Goal: Find specific page/section: Find specific page/section

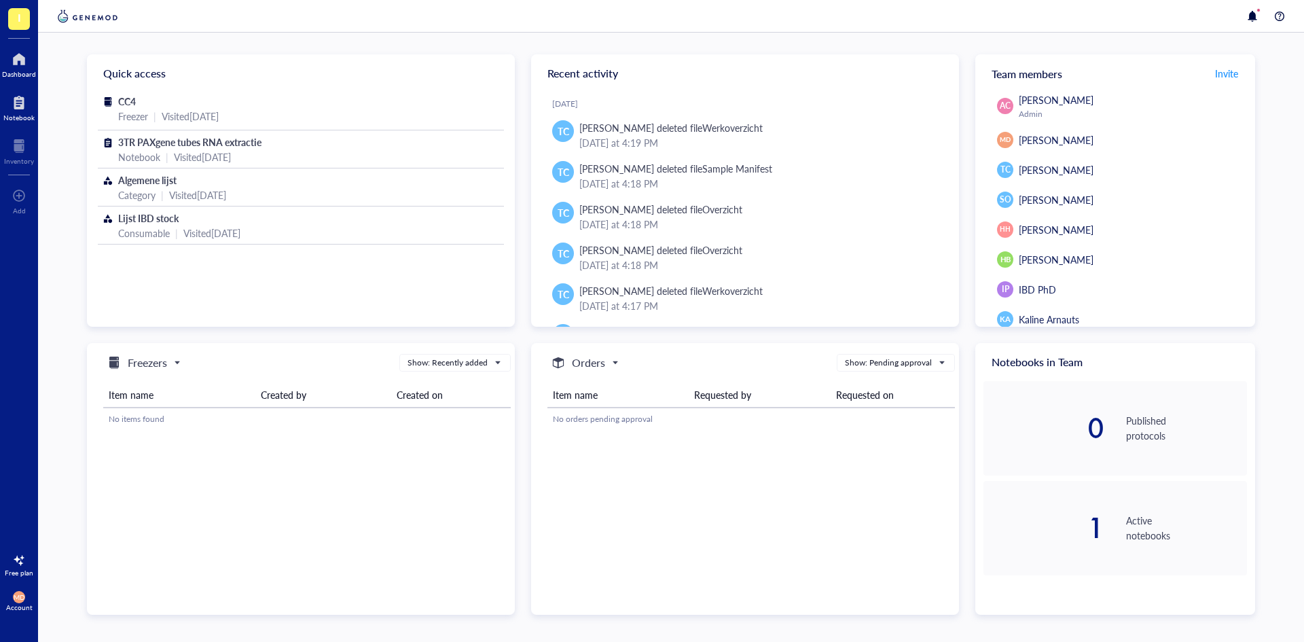
click at [6, 102] on div at bounding box center [18, 103] width 31 height 22
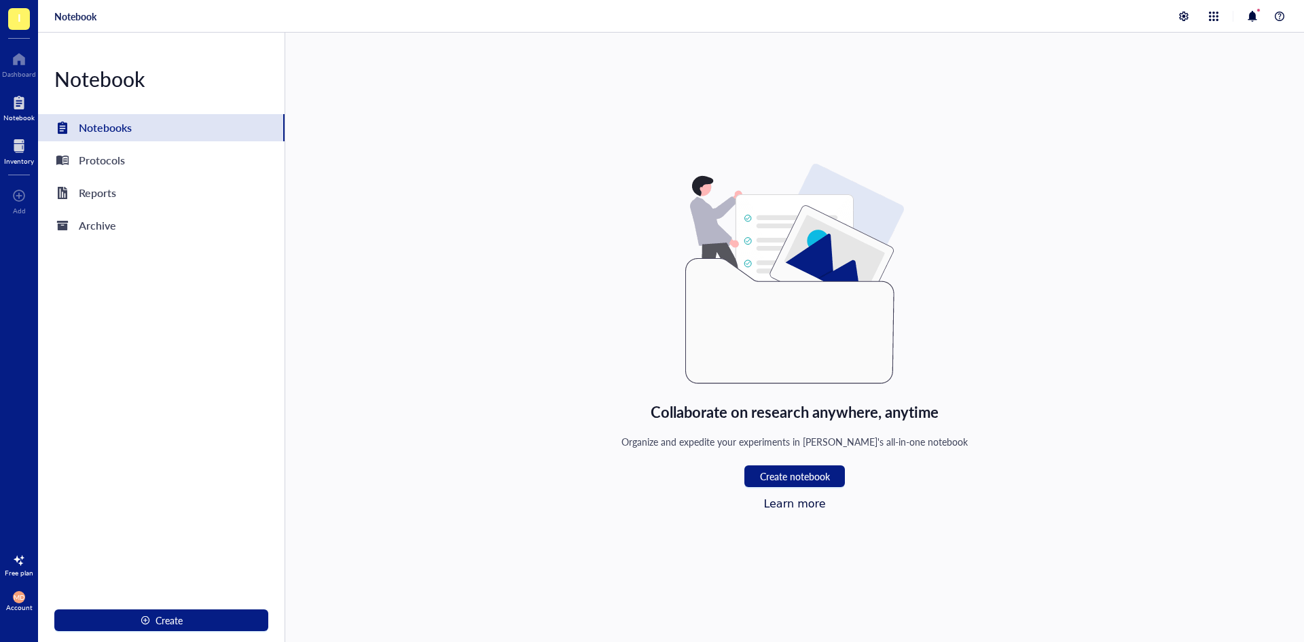
click at [16, 158] on div "Inventory" at bounding box center [19, 161] width 30 height 8
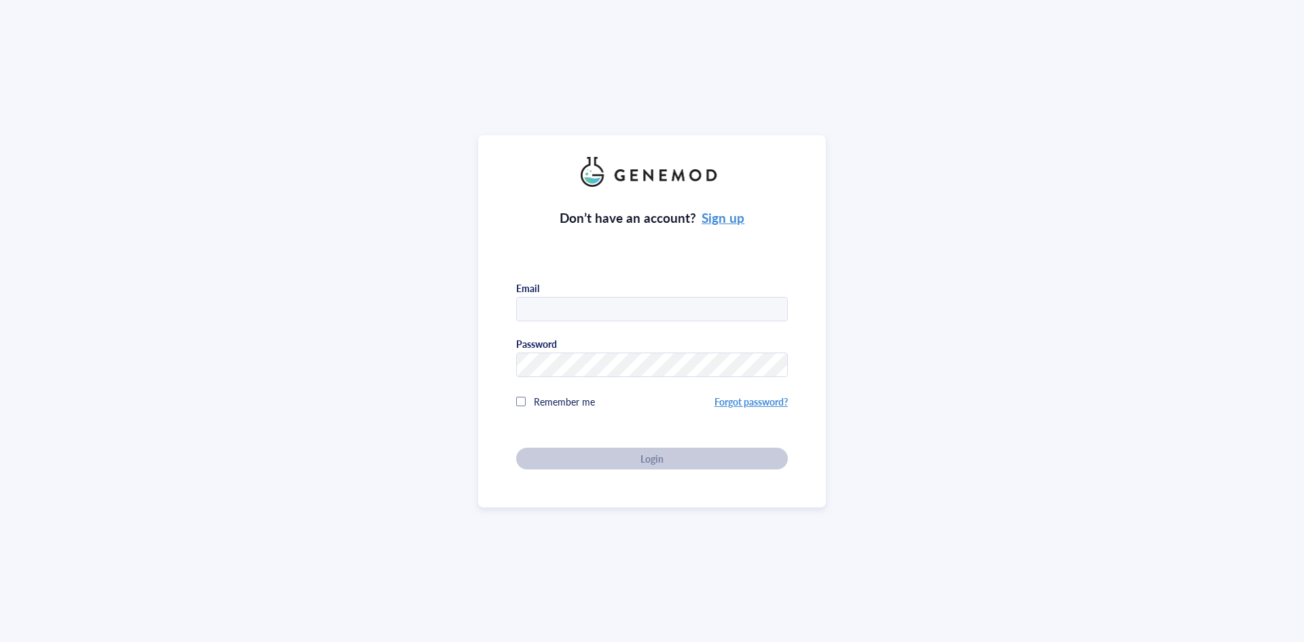
type input "[PERSON_NAME][EMAIL_ADDRESS][PERSON_NAME][DOMAIN_NAME]"
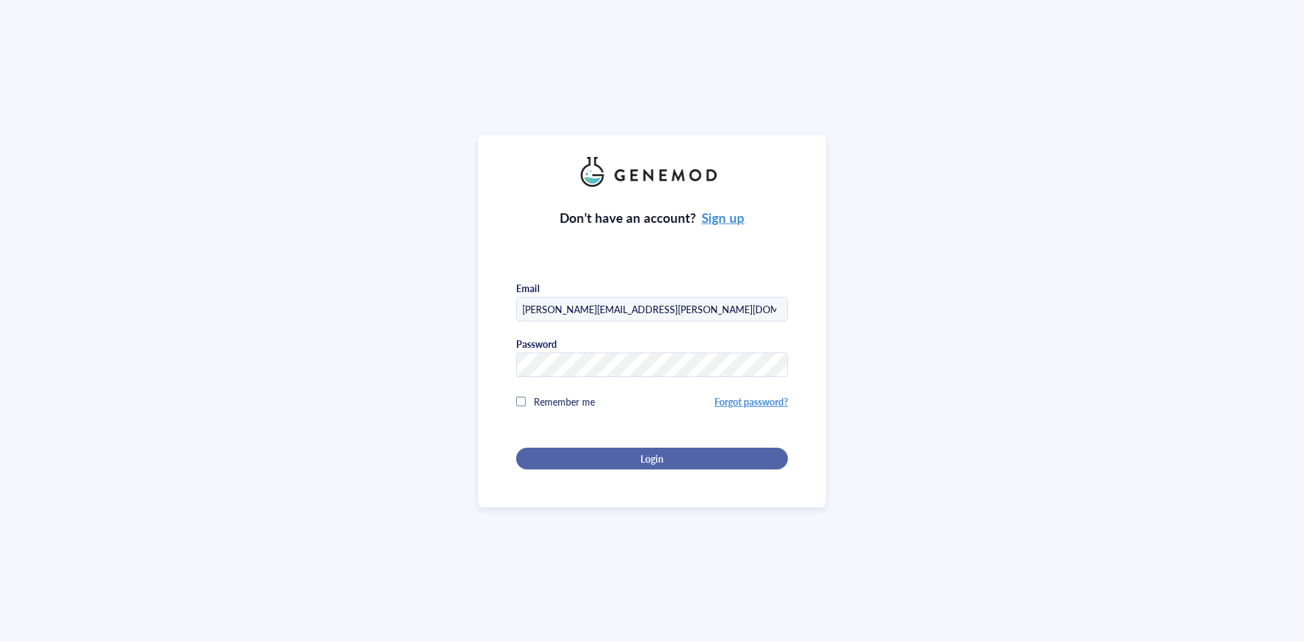
click at [590, 460] on div "Login" at bounding box center [652, 458] width 228 height 12
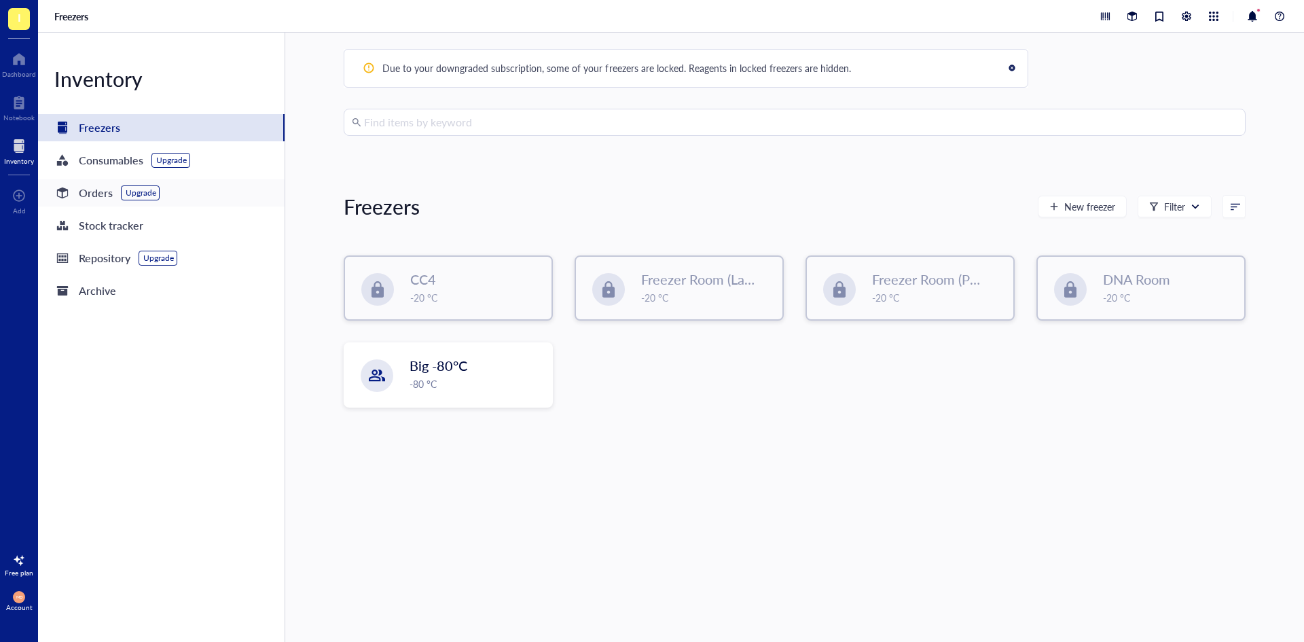
click at [56, 183] on div at bounding box center [63, 193] width 22 height 22
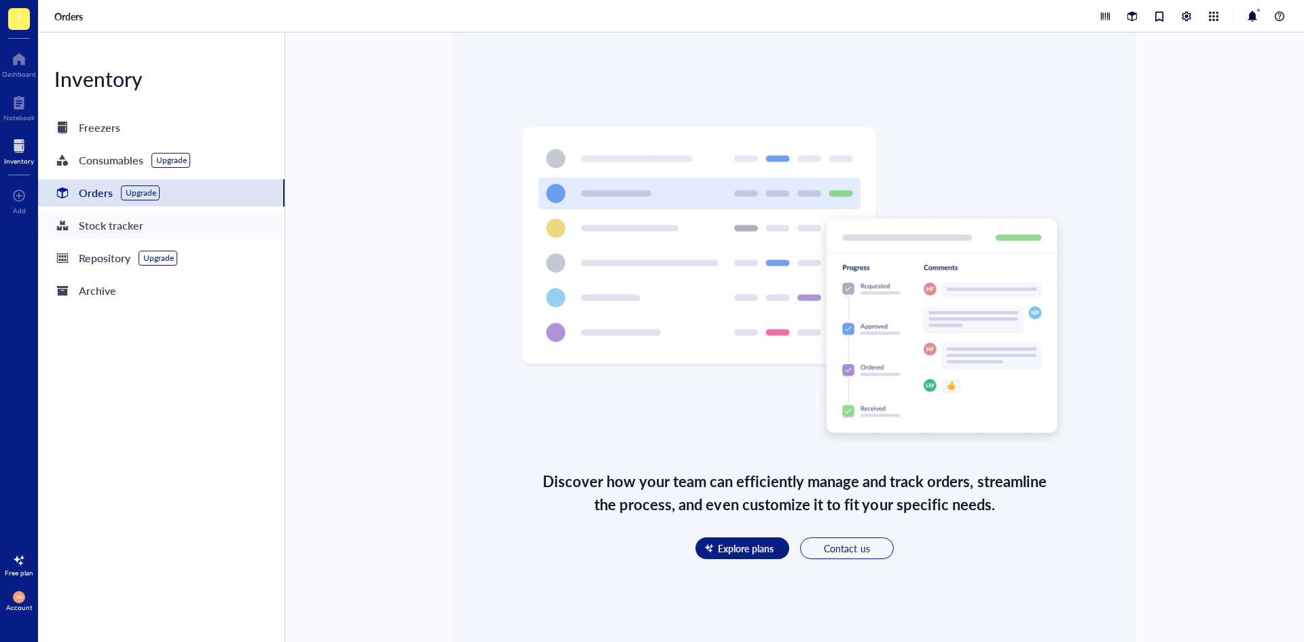
click at [86, 219] on div "Stock tracker" at bounding box center [111, 225] width 65 height 19
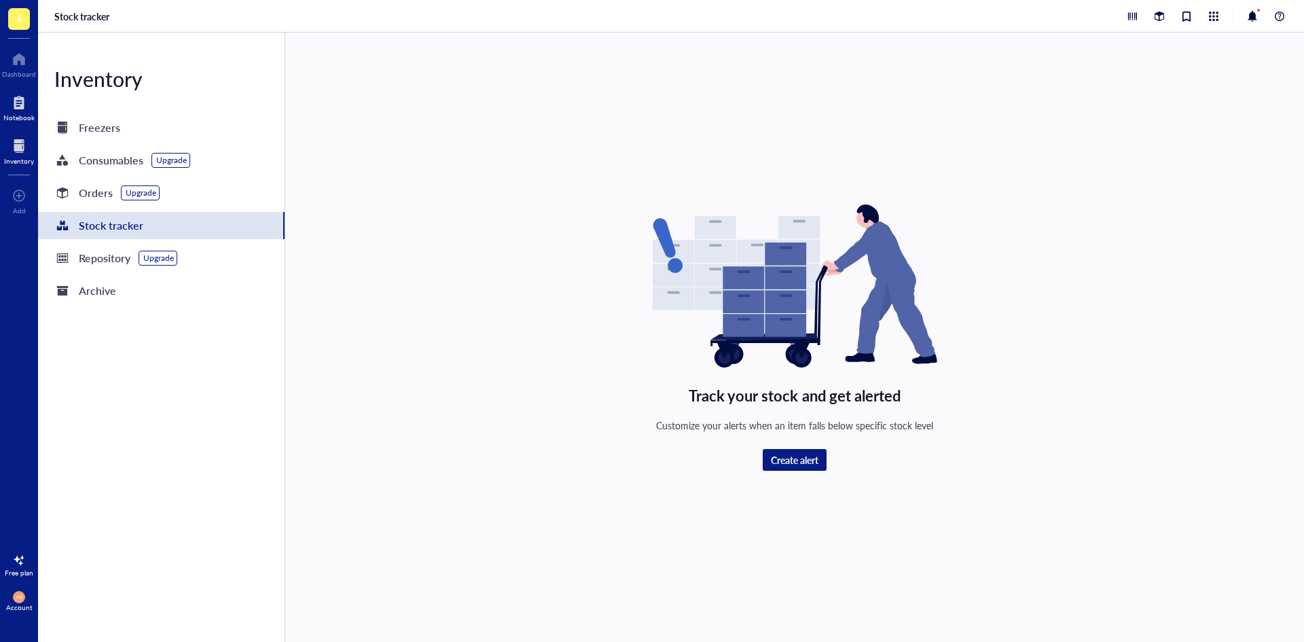
click at [8, 110] on div at bounding box center [18, 103] width 31 height 22
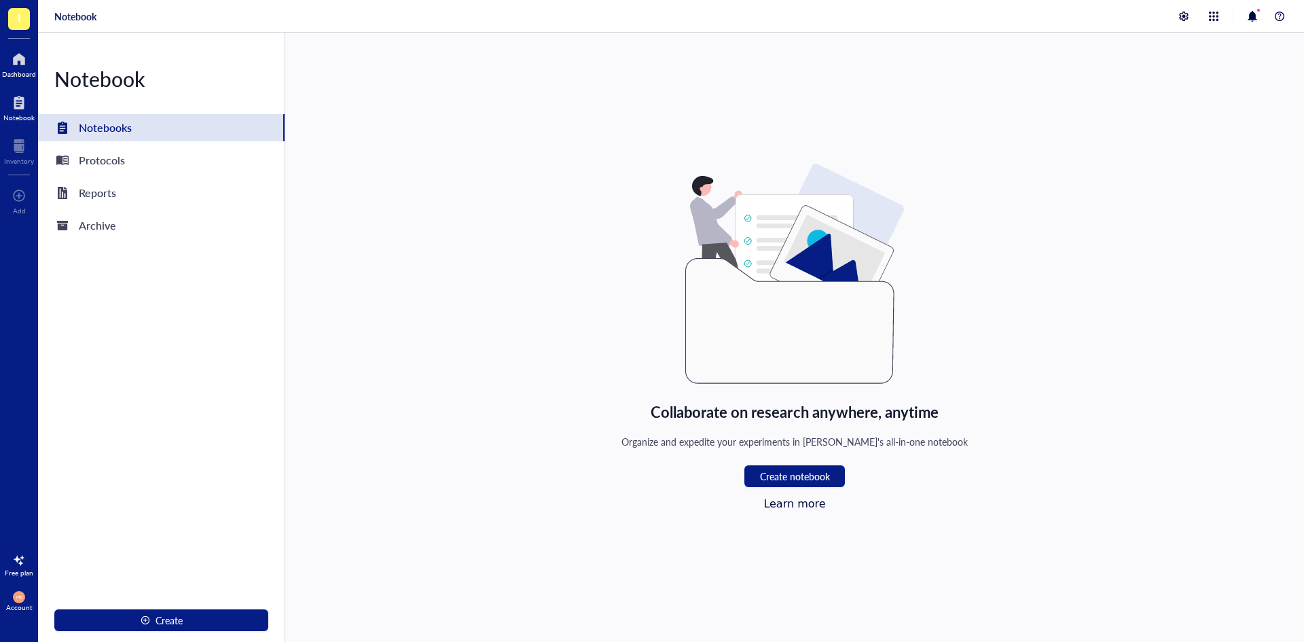
click at [18, 62] on div at bounding box center [19, 59] width 34 height 22
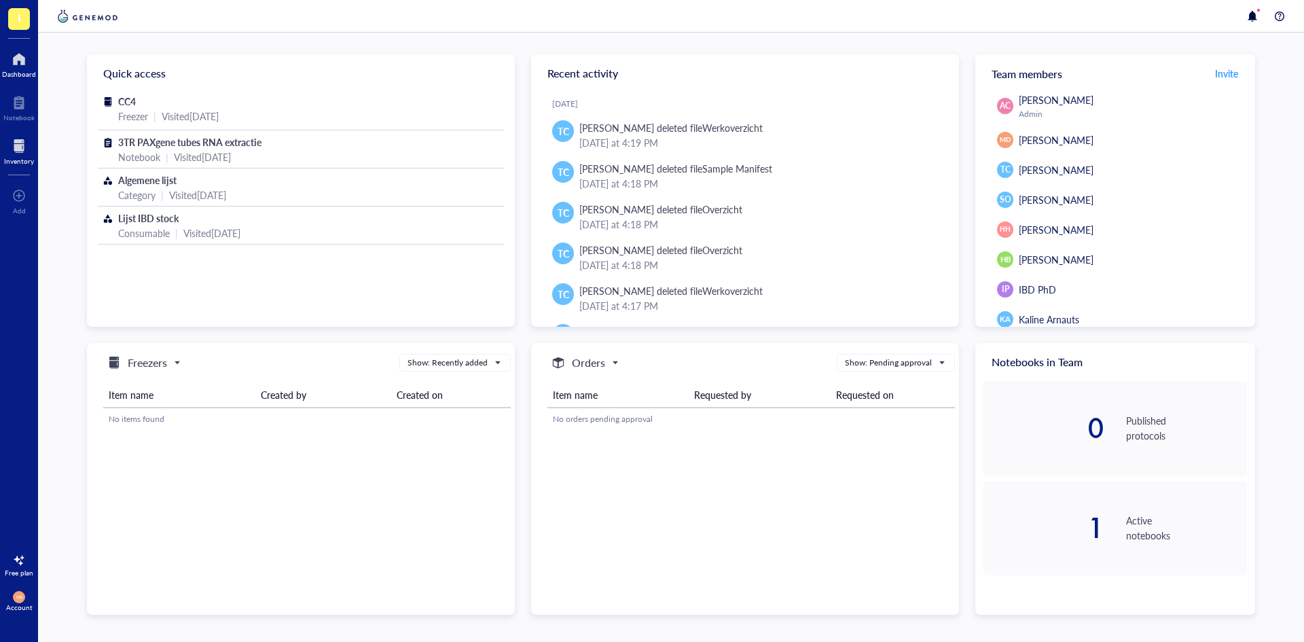
click at [22, 143] on div at bounding box center [19, 146] width 30 height 22
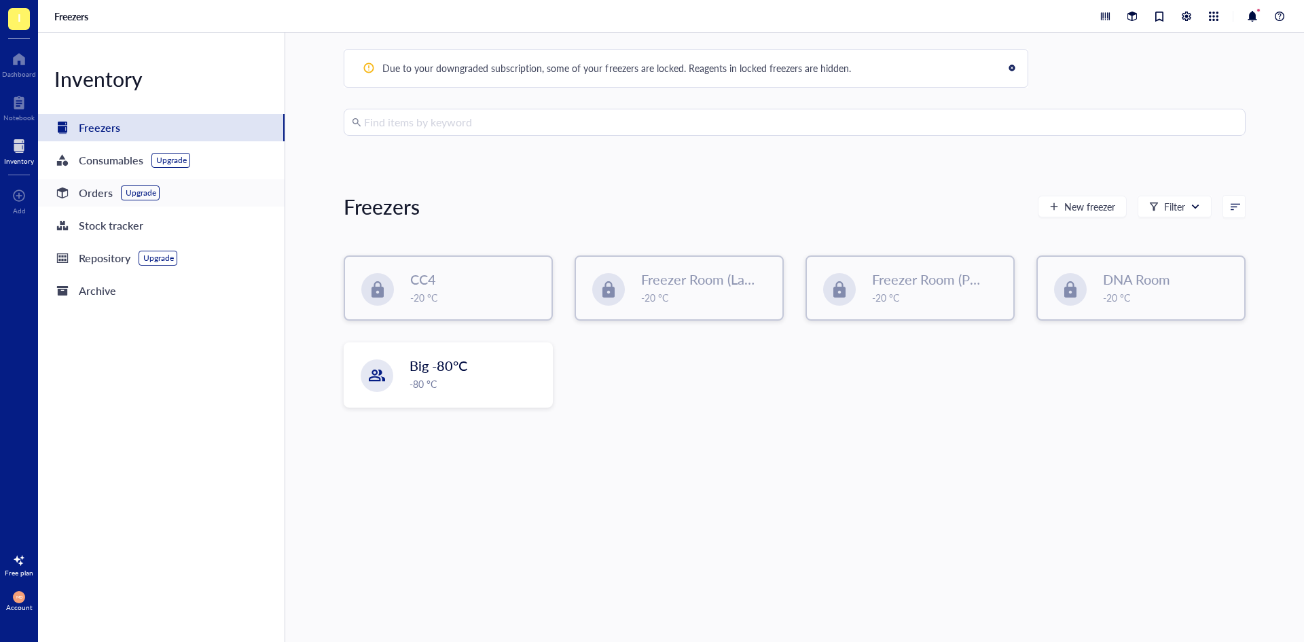
click at [103, 199] on div "Orders" at bounding box center [96, 192] width 34 height 19
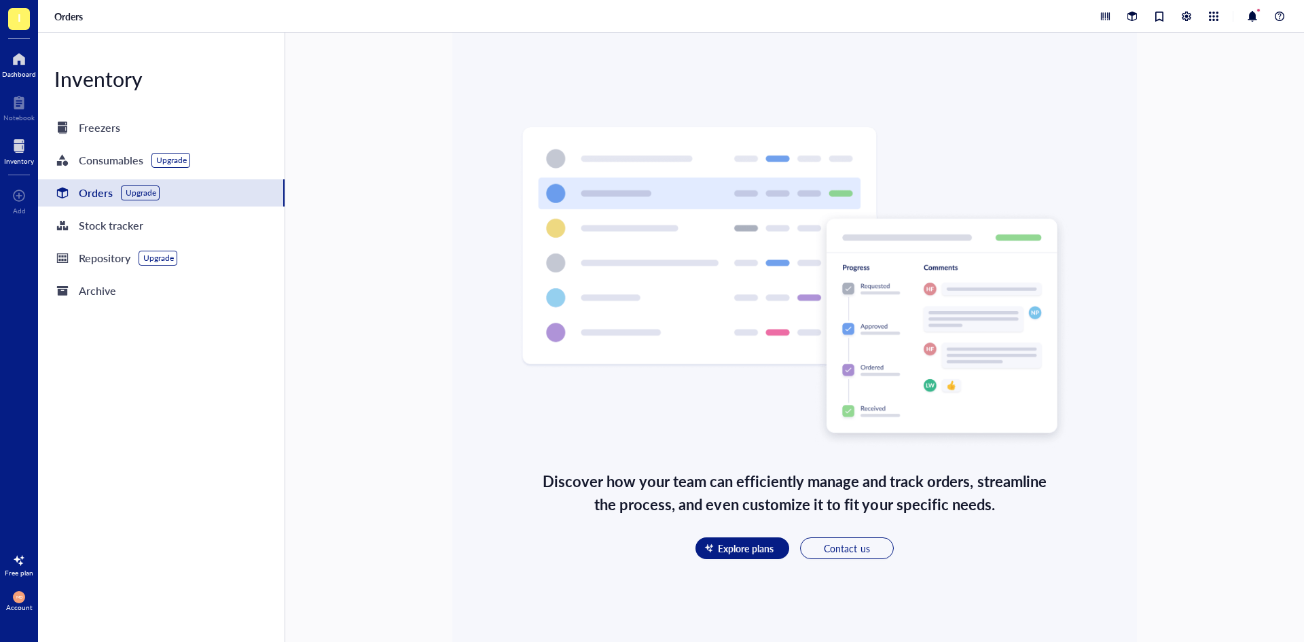
drag, startPoint x: 18, startPoint y: 86, endPoint x: 22, endPoint y: 75, distance: 11.0
click at [19, 86] on div "I Dashboard Notebook Inventory To pick up a draggable item, press the space bar…" at bounding box center [19, 321] width 38 height 642
click at [22, 74] on div "Dashboard" at bounding box center [19, 74] width 34 height 8
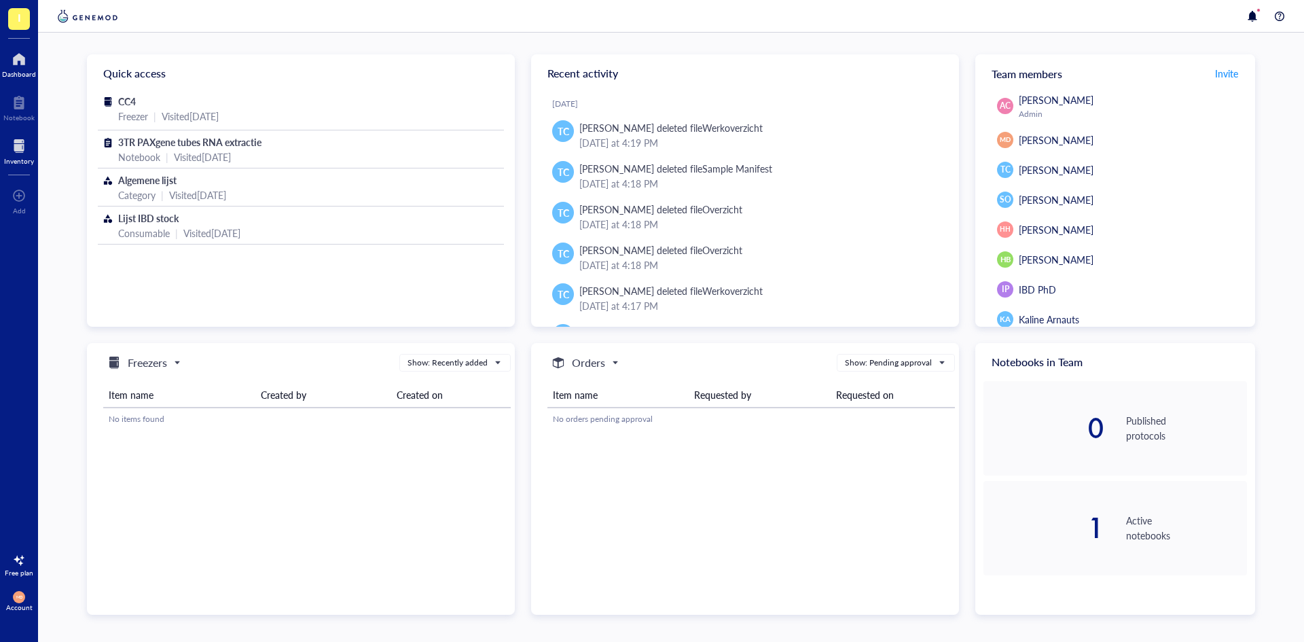
click at [5, 139] on div at bounding box center [19, 146] width 30 height 22
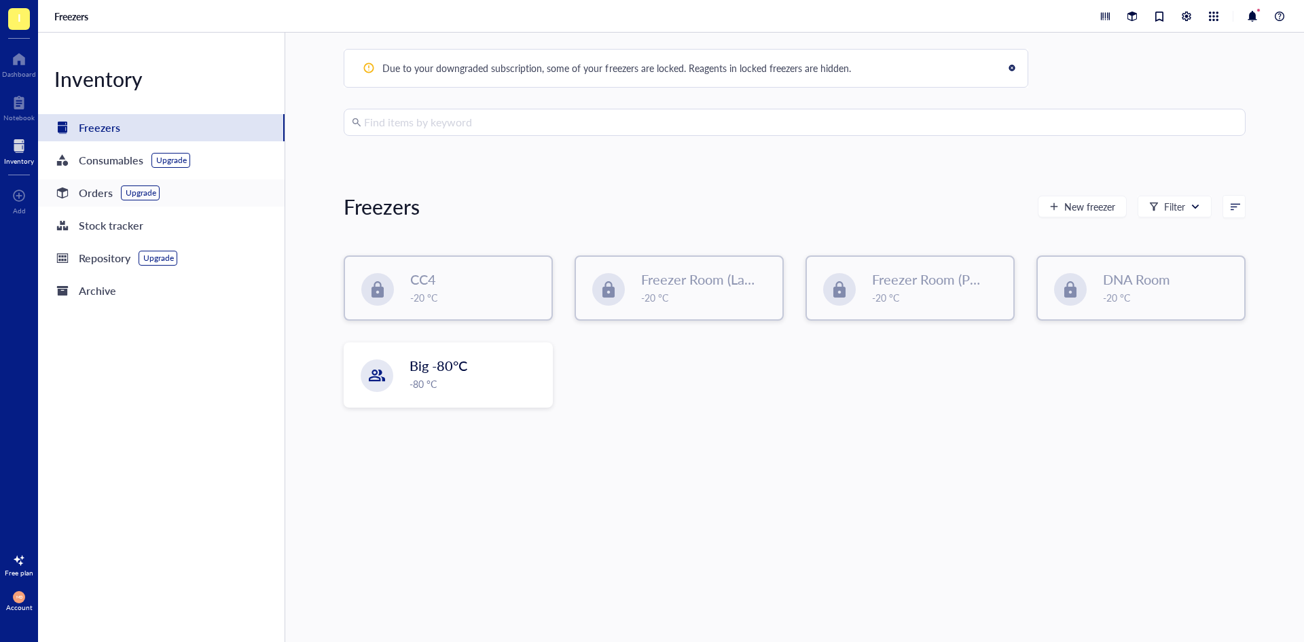
click at [112, 198] on div "Orders Upgrade" at bounding box center [106, 192] width 105 height 19
